Goal: Task Accomplishment & Management: Manage account settings

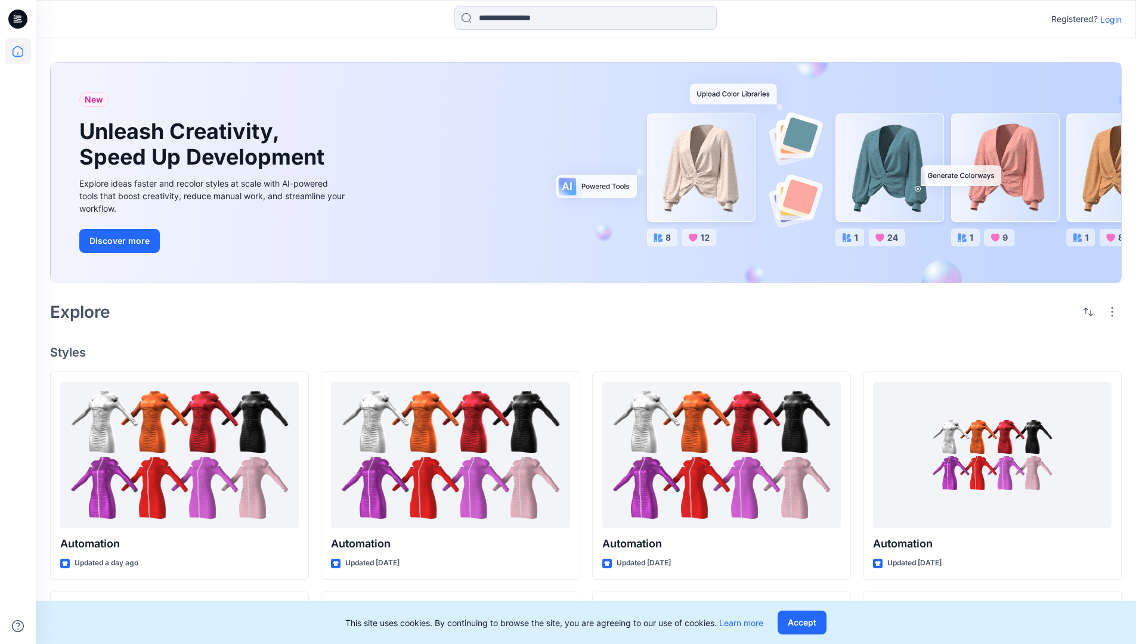
click at [1108, 19] on p "Login" at bounding box center [1110, 19] width 21 height 13
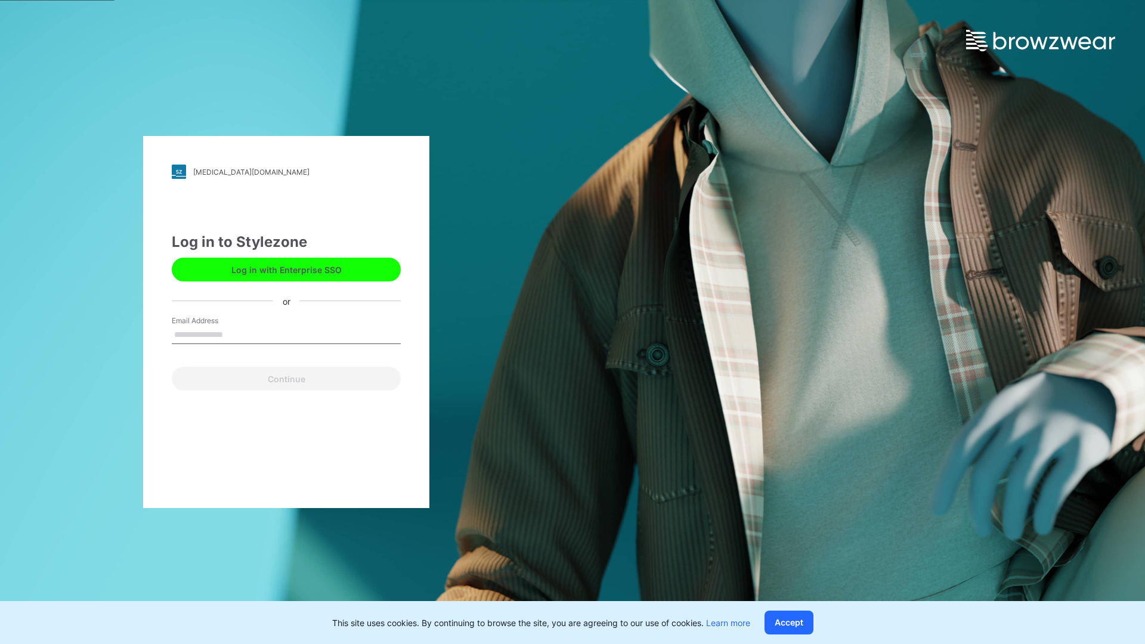
click at [235, 334] on input "Email Address" at bounding box center [286, 335] width 229 height 18
type input "**********"
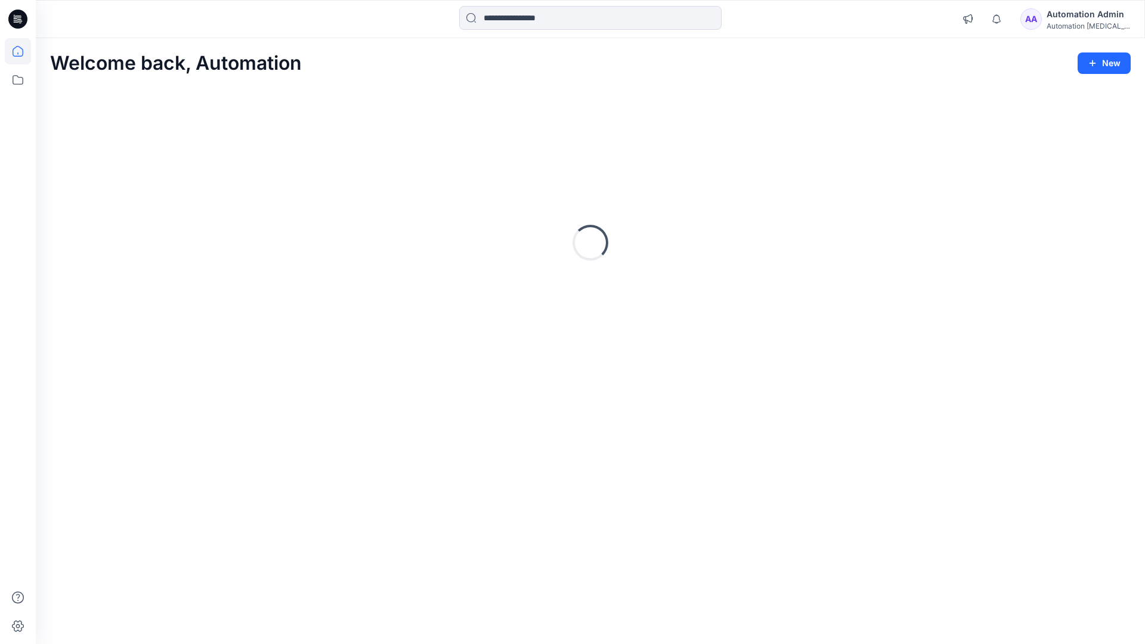
click at [23, 51] on icon at bounding box center [18, 51] width 11 height 11
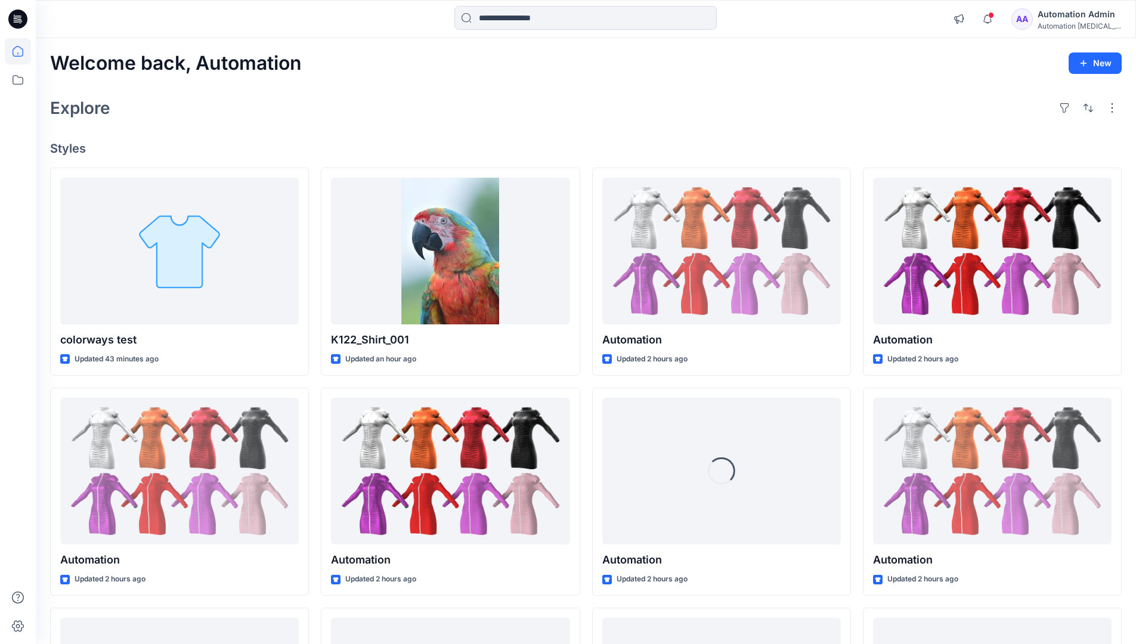
click at [1044, 21] on div "AA Automation Admin Automation testim..." at bounding box center [1066, 19] width 110 height 24
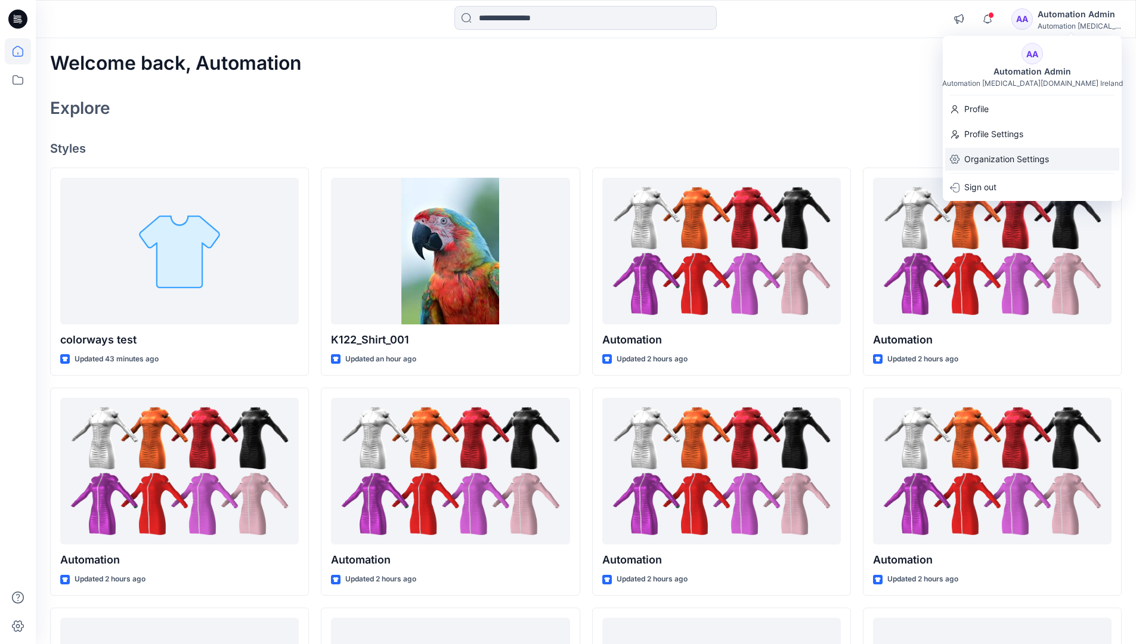
click at [1004, 155] on p "Organization Settings" at bounding box center [1006, 159] width 85 height 23
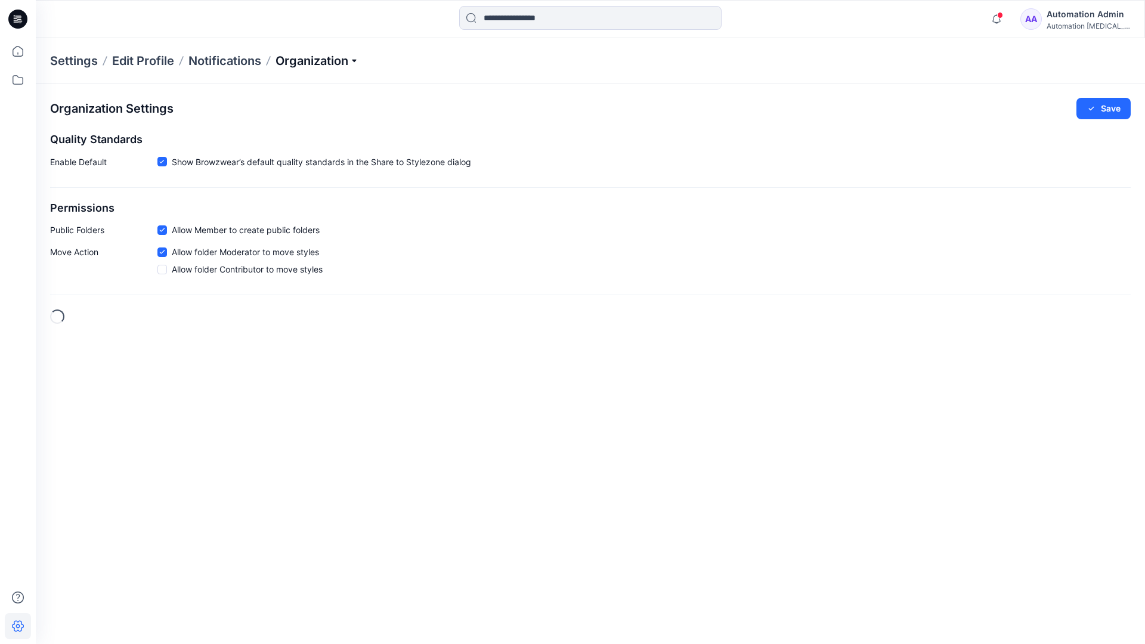
click at [316, 58] on p "Organization" at bounding box center [316, 60] width 83 height 17
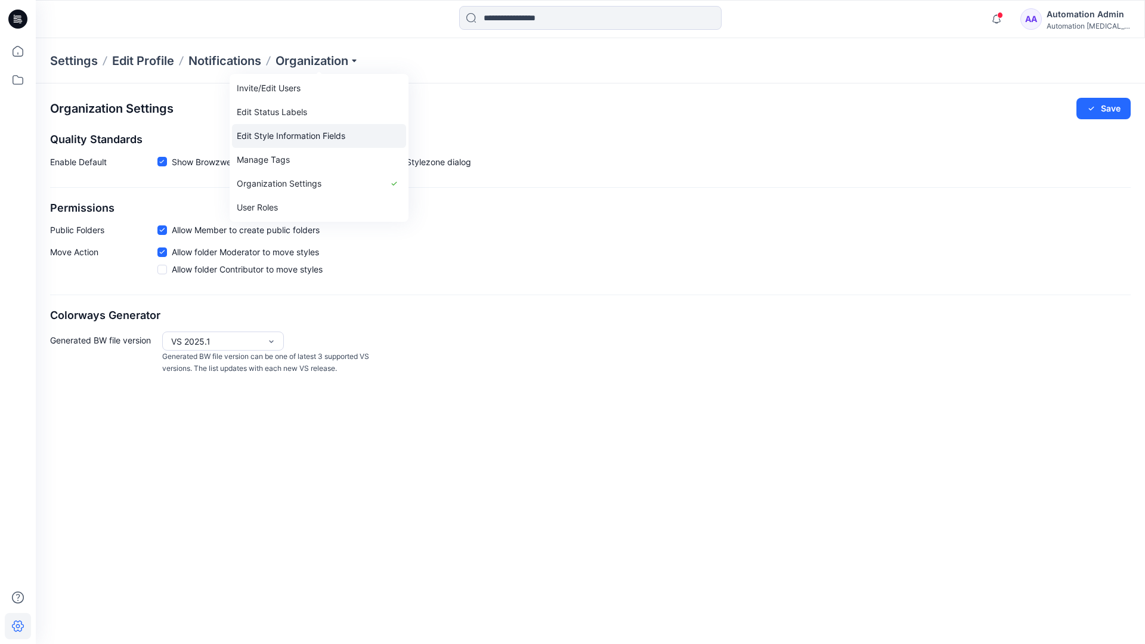
click at [338, 134] on link "Edit Style Information Fields" at bounding box center [319, 136] width 174 height 24
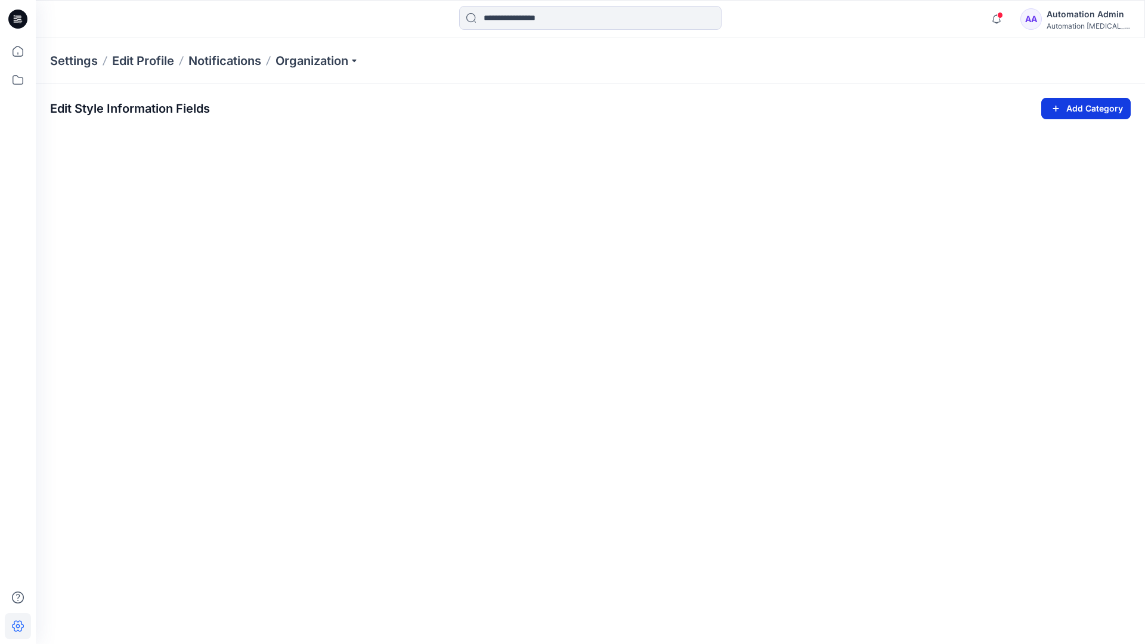
click at [1053, 105] on icon "button" at bounding box center [1056, 108] width 14 height 14
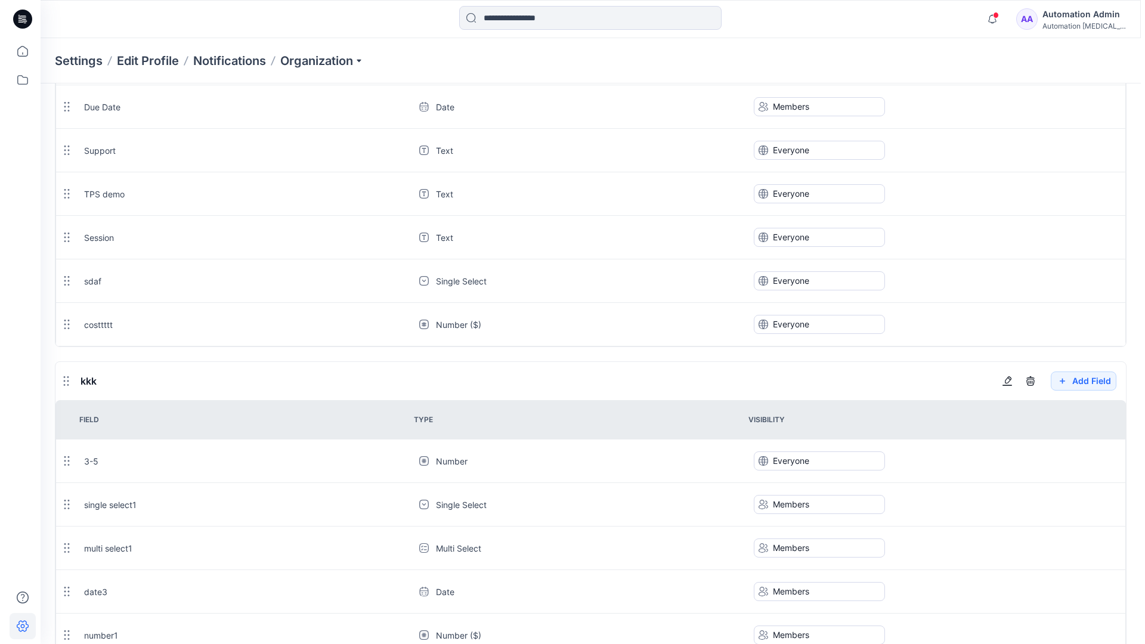
scroll to position [1122, 0]
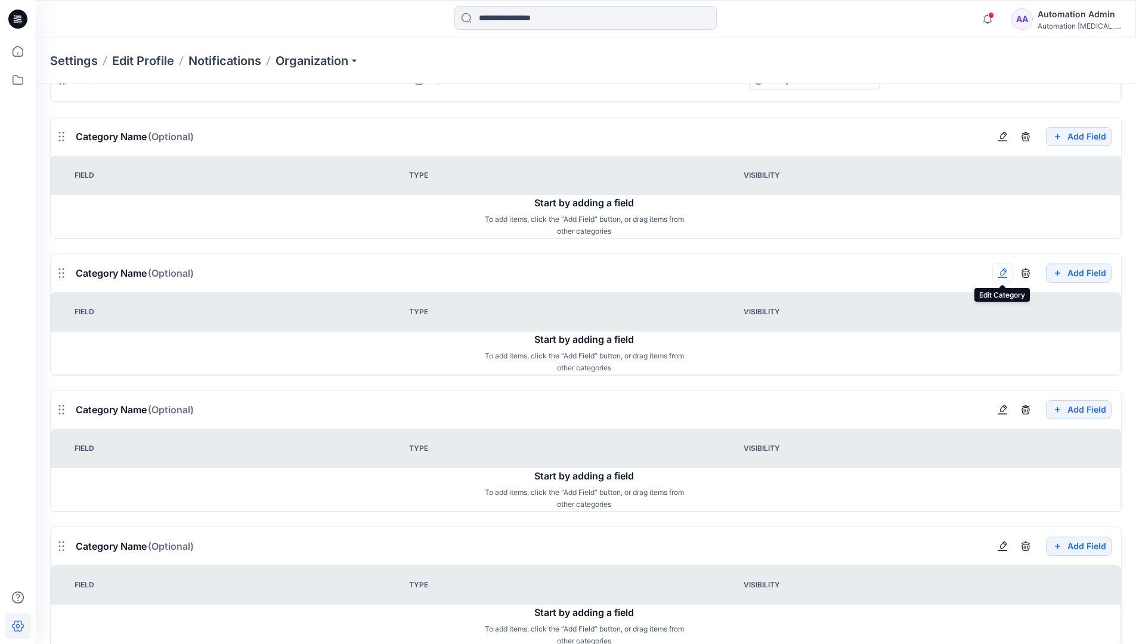
click at [1007, 280] on button "button" at bounding box center [1002, 273] width 20 height 20
type input "*******"
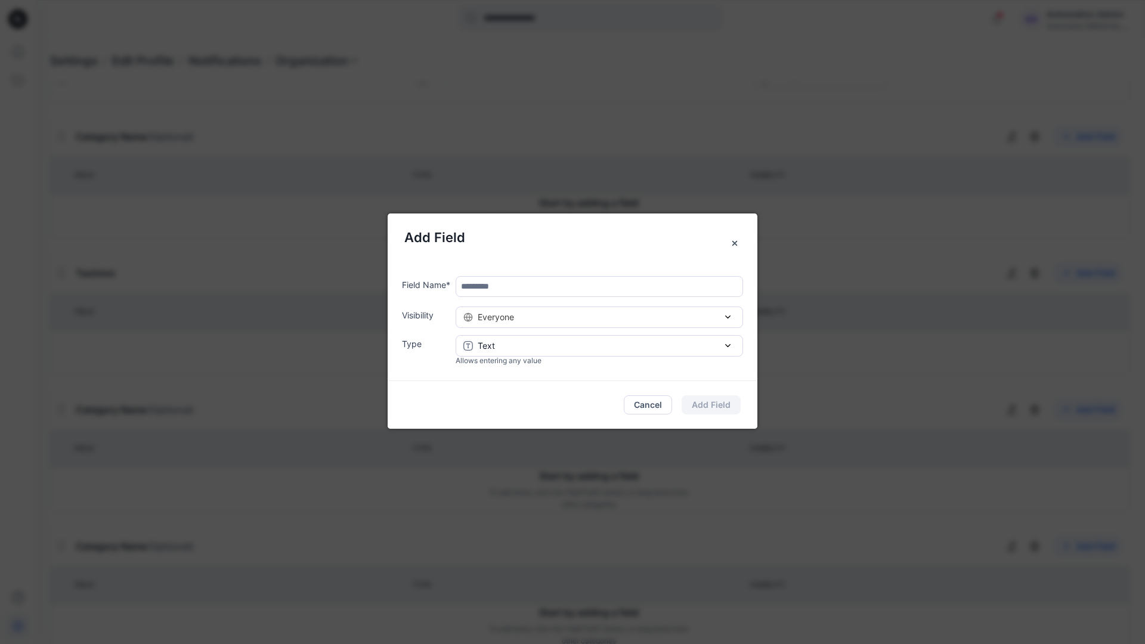
click at [511, 290] on input "text" at bounding box center [598, 286] width 287 height 21
type input "****"
click at [615, 321] on div "Everyone" at bounding box center [599, 317] width 272 height 13
click at [722, 404] on button "Add Field" at bounding box center [710, 404] width 59 height 19
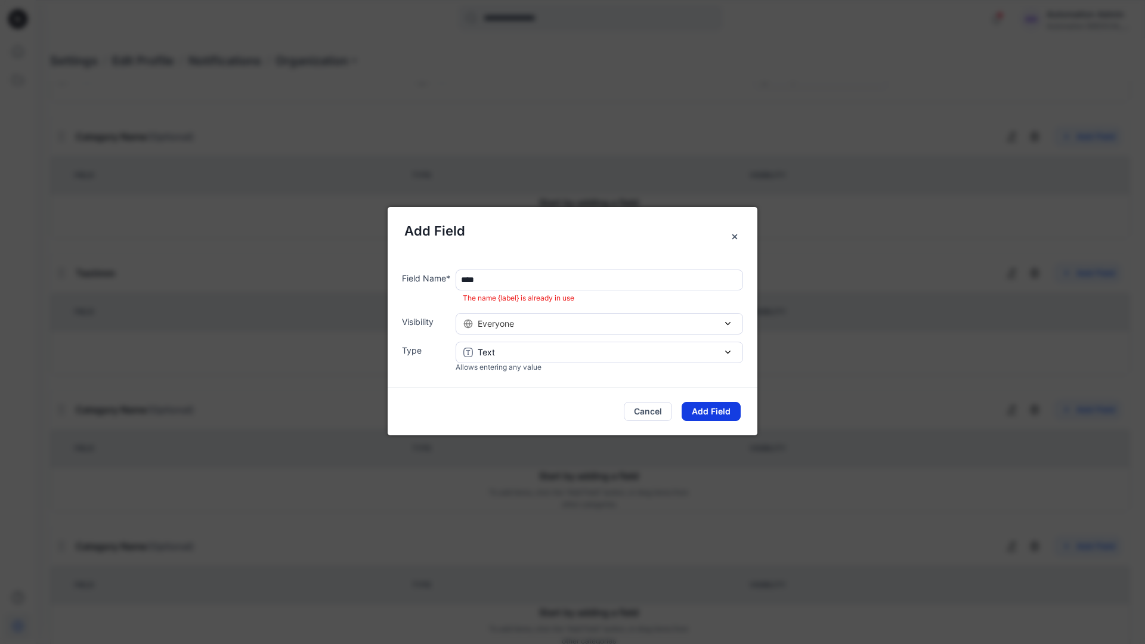
scroll to position [1074, 0]
